Goal: Obtain resource: Obtain resource

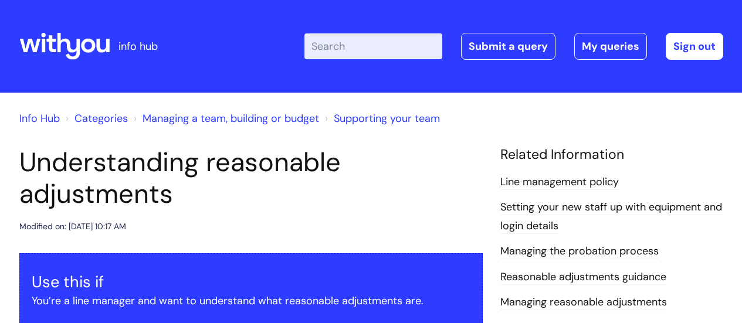
scroll to position [704, 0]
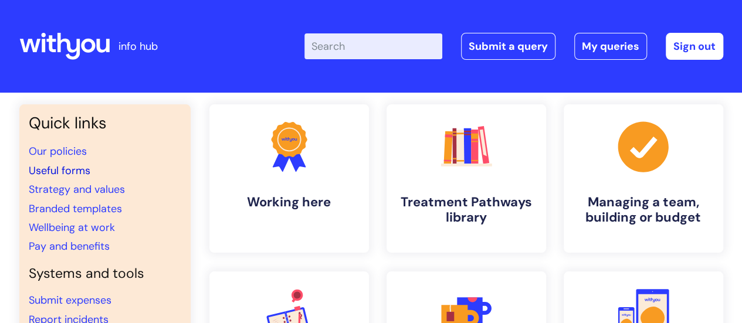
click at [70, 171] on link "Useful forms" at bounding box center [60, 171] width 62 height 14
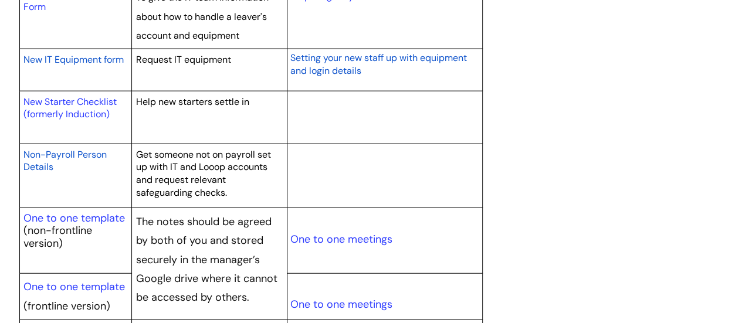
scroll to position [1291, 0]
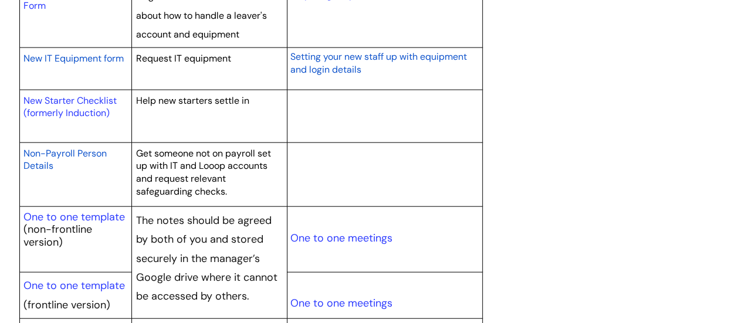
click at [88, 147] on span "Non-Payroll Person Details" at bounding box center [64, 159] width 83 height 25
